Goal: Information Seeking & Learning: Learn about a topic

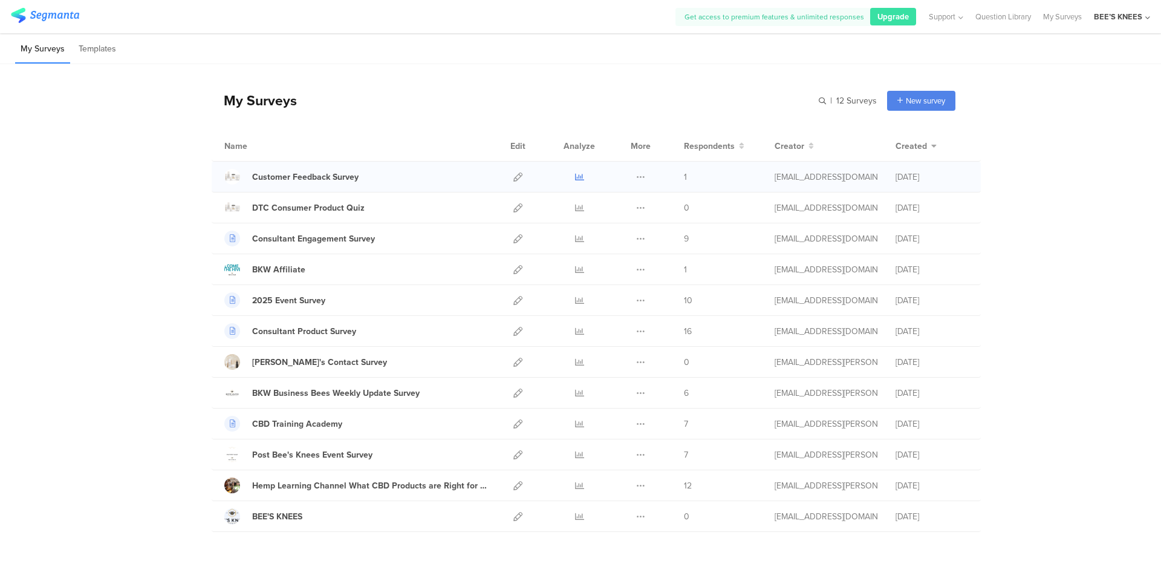
click at [576, 178] on icon at bounding box center [579, 176] width 9 height 9
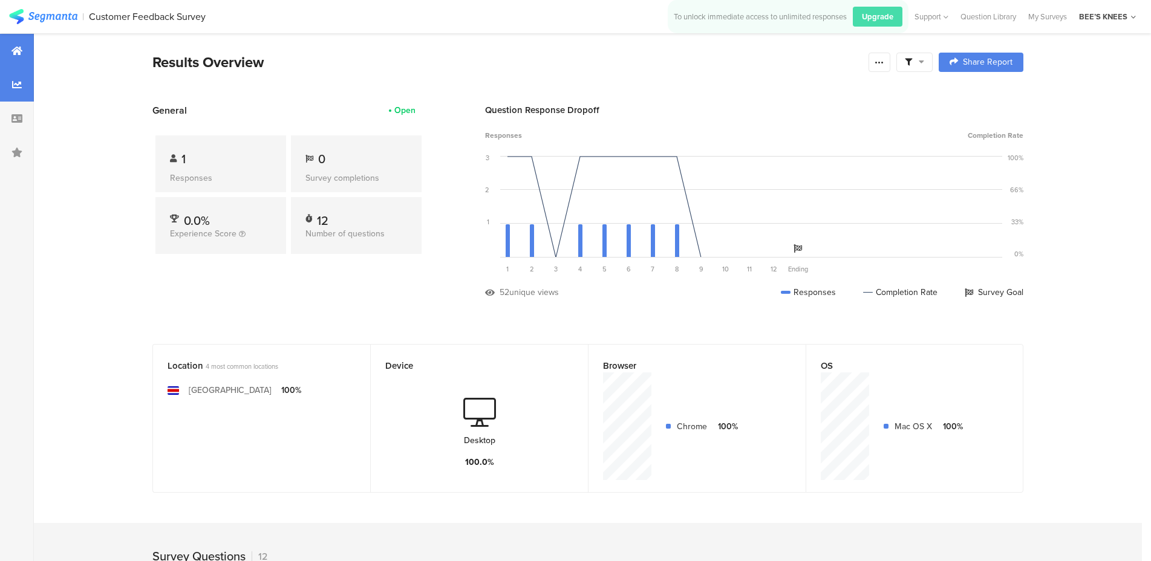
click at [19, 93] on div at bounding box center [17, 85] width 34 height 34
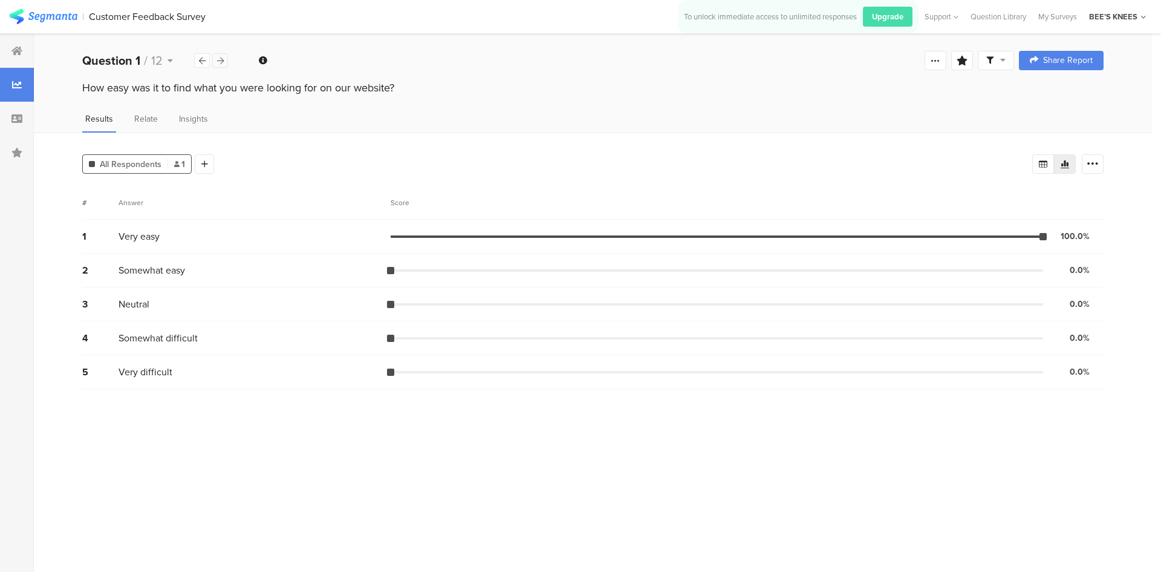
click at [217, 63] on icon at bounding box center [220, 61] width 7 height 8
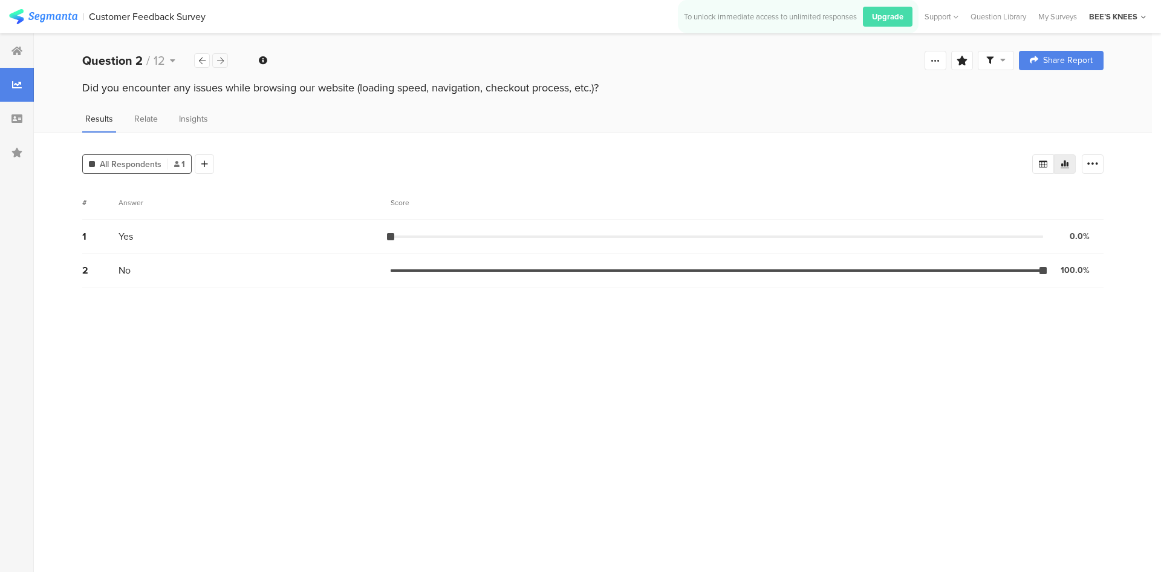
click at [218, 64] on icon at bounding box center [220, 61] width 7 height 8
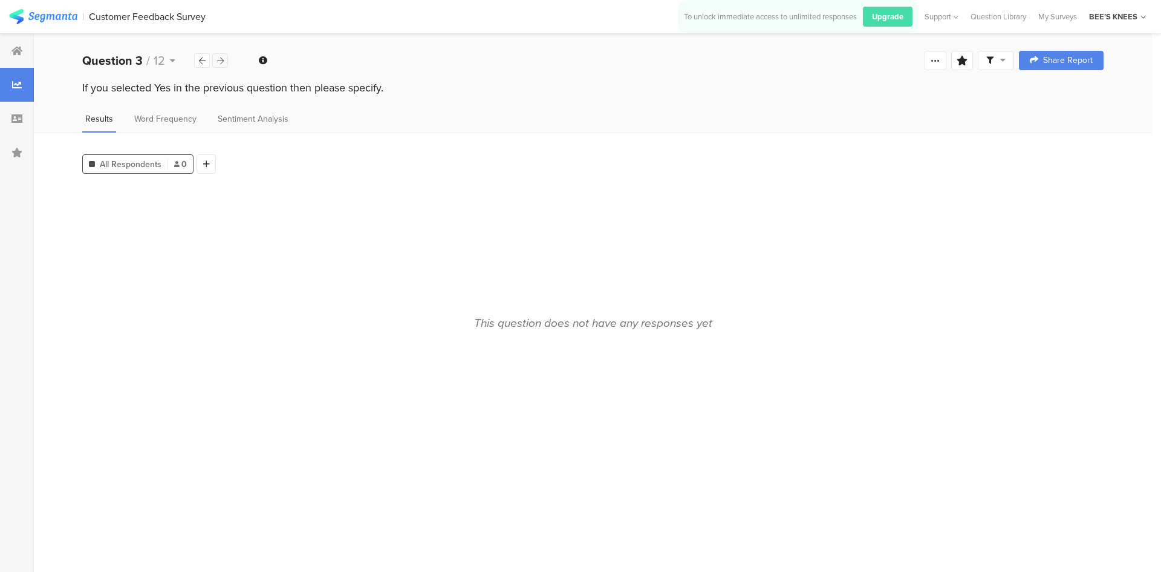
click at [218, 64] on icon at bounding box center [220, 61] width 7 height 8
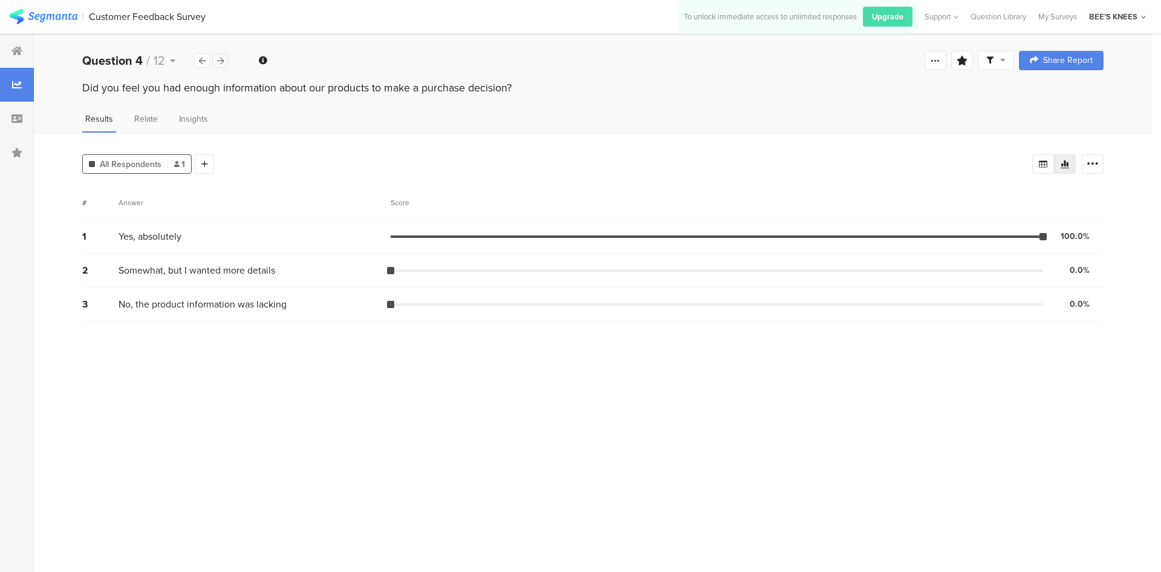
click at [217, 64] on icon at bounding box center [220, 61] width 7 height 8
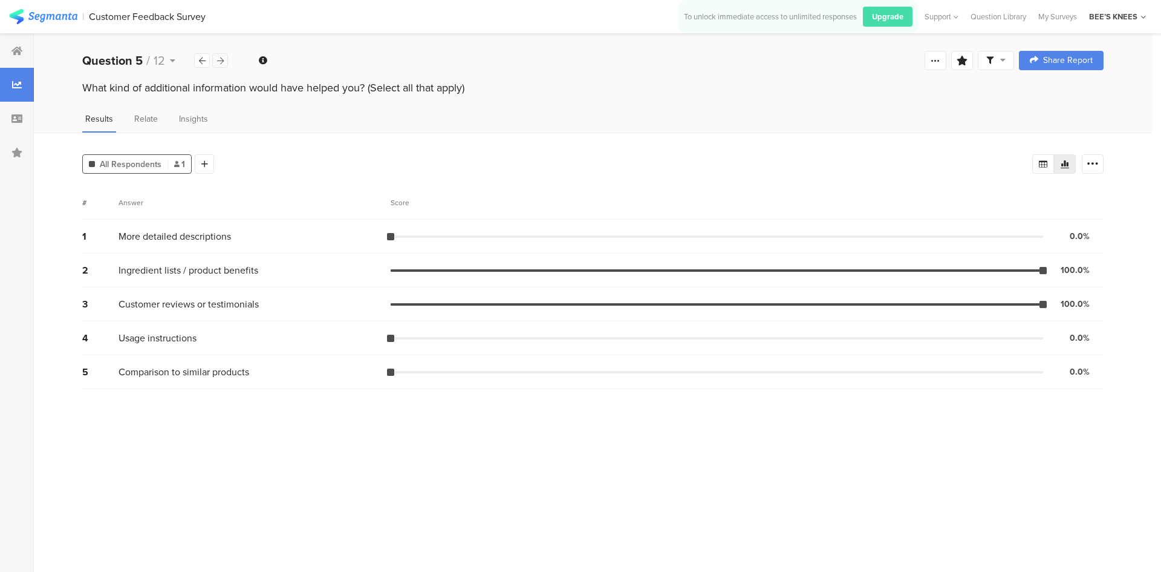
click at [223, 63] on icon at bounding box center [220, 61] width 7 height 8
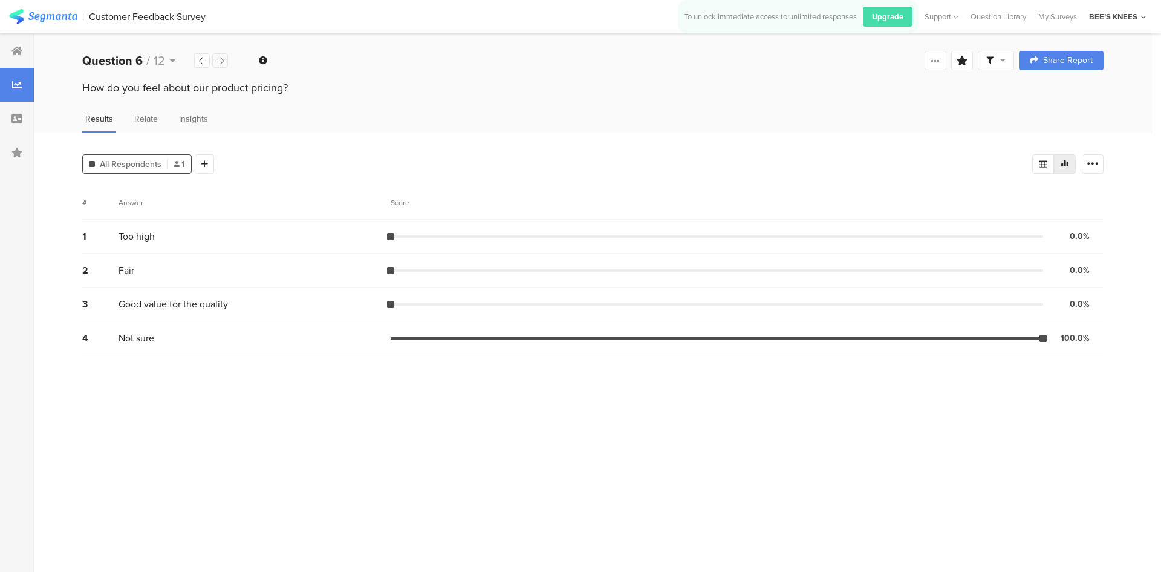
click at [223, 63] on icon at bounding box center [220, 61] width 7 height 8
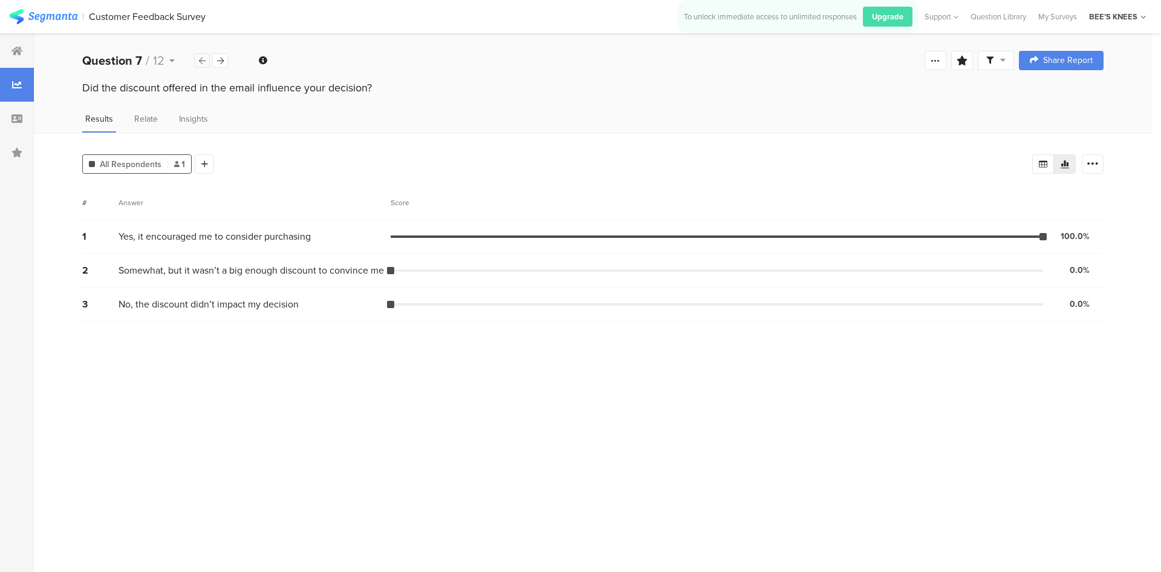
click at [205, 62] on icon at bounding box center [202, 61] width 7 height 8
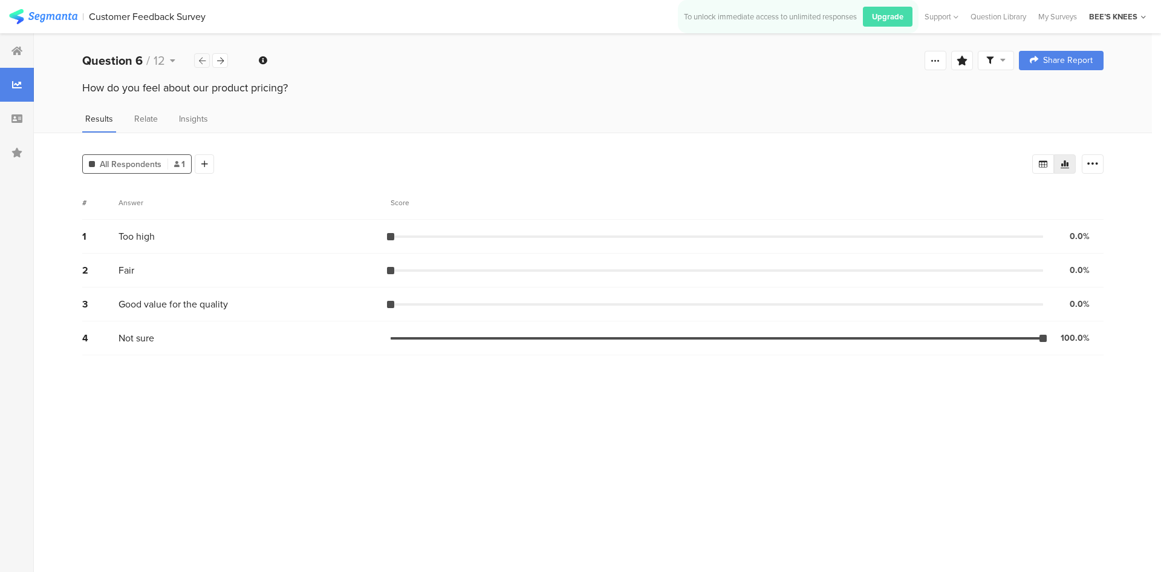
click at [205, 62] on icon at bounding box center [202, 61] width 7 height 8
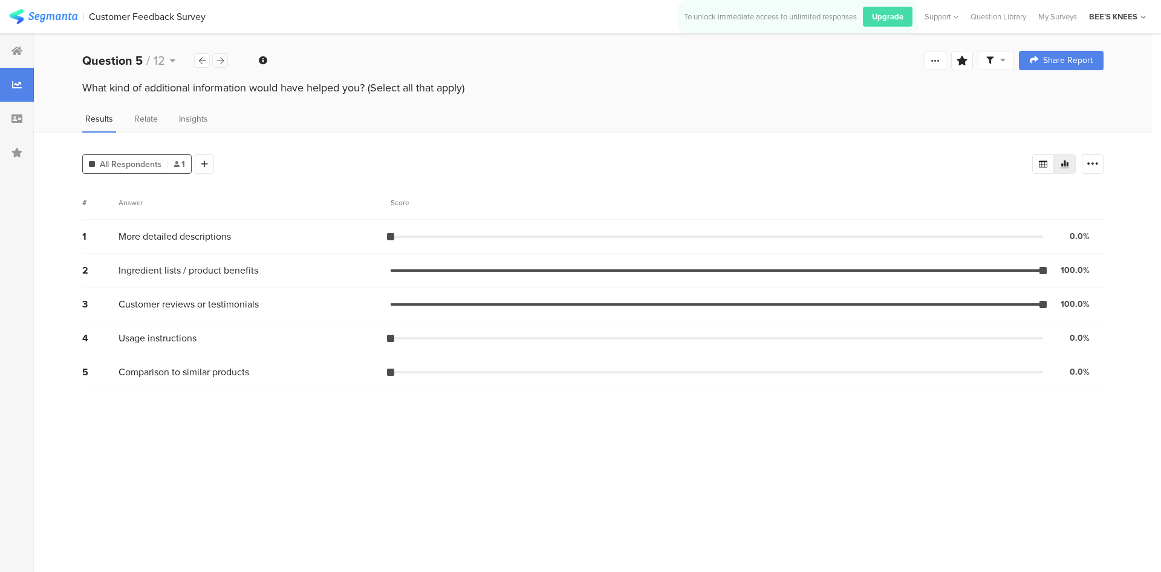
click at [221, 59] on icon at bounding box center [220, 61] width 7 height 8
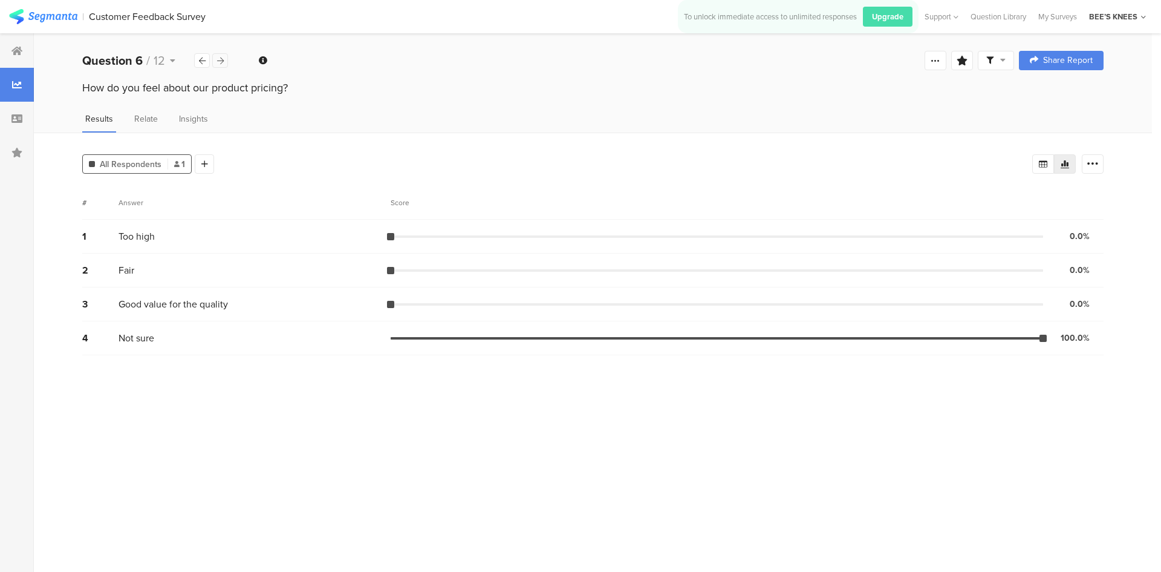
click at [221, 59] on icon at bounding box center [220, 61] width 7 height 8
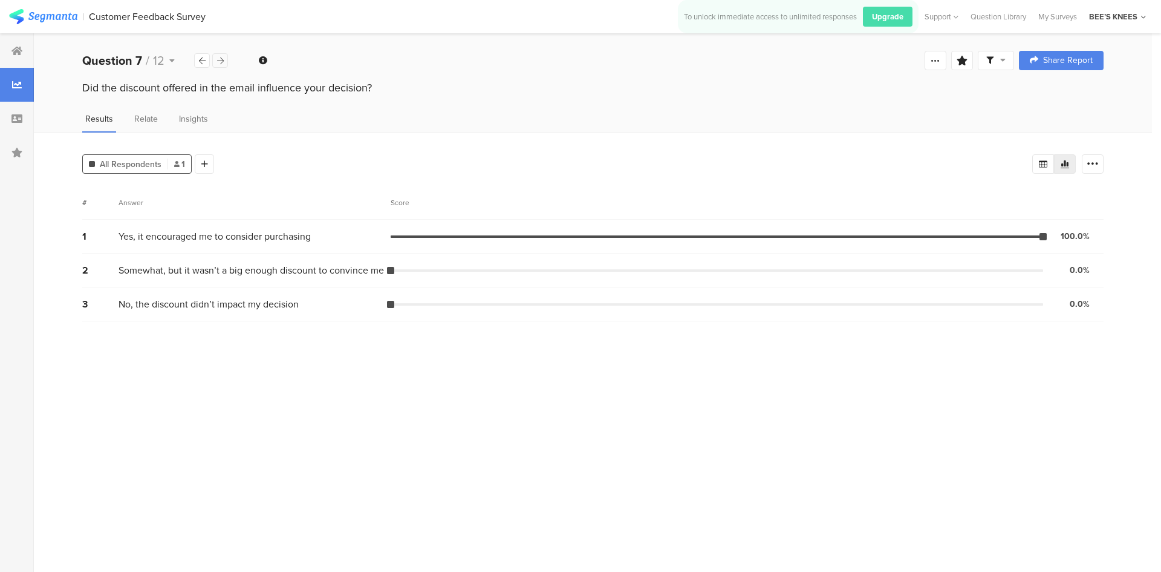
click at [220, 63] on icon at bounding box center [220, 61] width 7 height 8
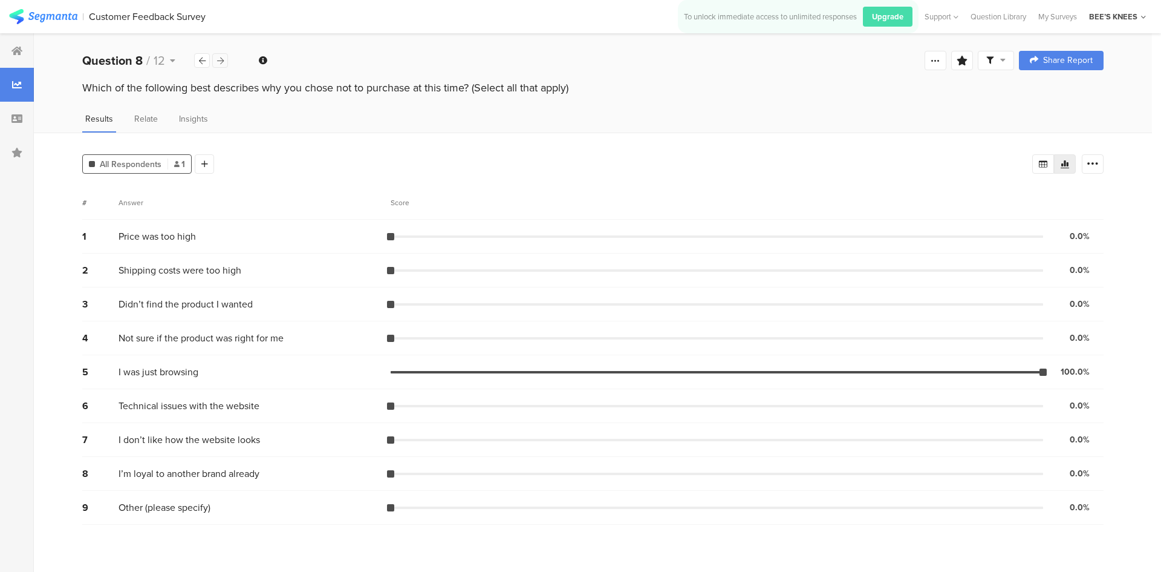
click at [218, 65] on div at bounding box center [220, 60] width 16 height 15
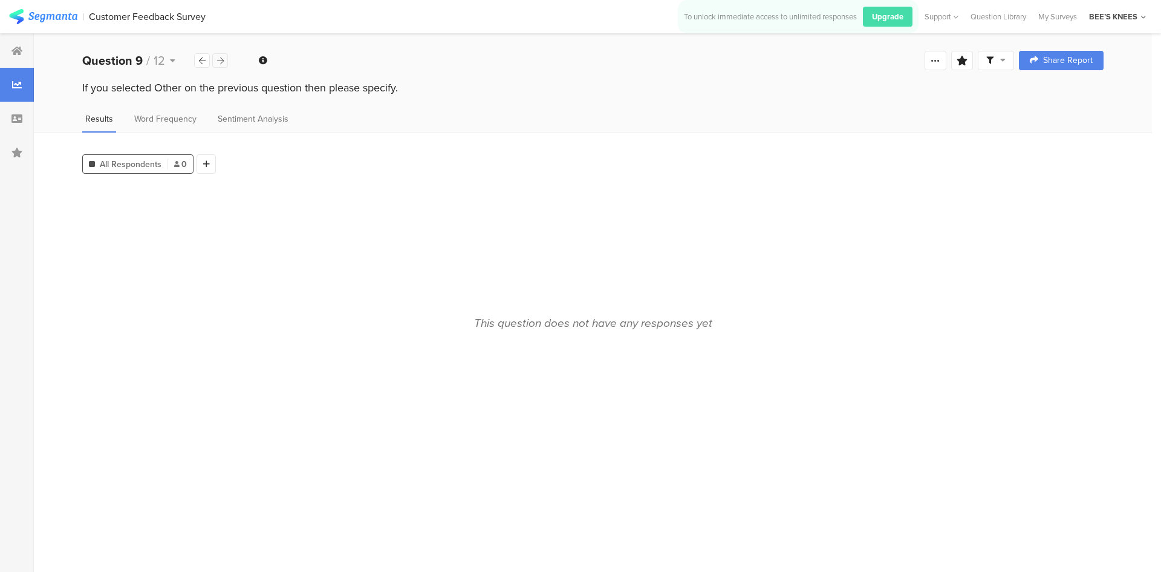
click at [218, 64] on icon at bounding box center [220, 61] width 7 height 8
click at [222, 60] on icon at bounding box center [220, 61] width 7 height 8
